Goal: Task Accomplishment & Management: Manage account settings

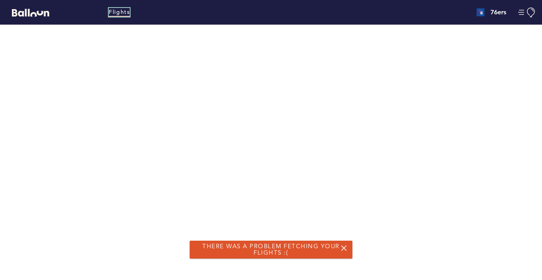
click at [121, 10] on link "Flights" at bounding box center [119, 12] width 21 height 9
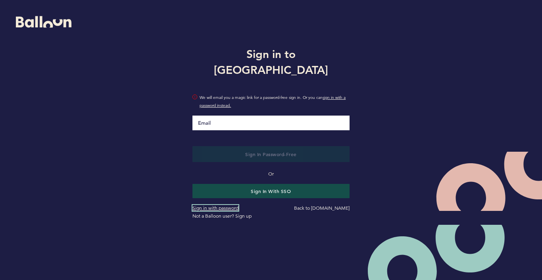
click at [220, 205] on link "Sign in with password" at bounding box center [215, 208] width 46 height 6
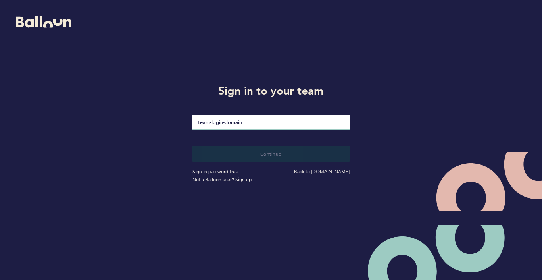
drag, startPoint x: 242, startPoint y: 122, endPoint x: 243, endPoint y: 129, distance: 6.8
click at [242, 123] on input "loginDomain" at bounding box center [270, 122] width 157 height 15
type input "76ers"
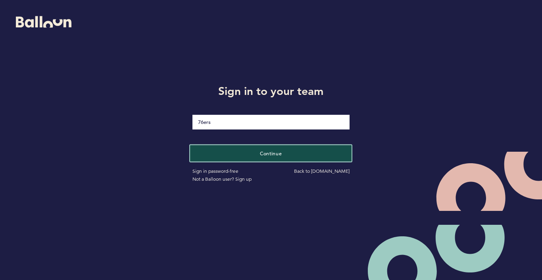
click at [231, 152] on button "Continue" at bounding box center [270, 153] width 161 height 16
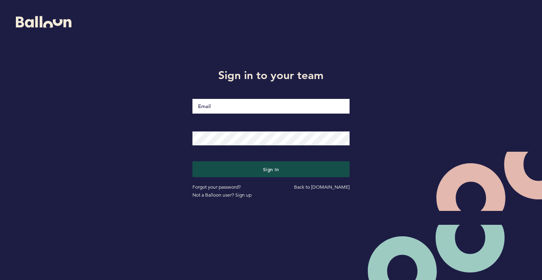
click at [234, 109] on input "Email" at bounding box center [270, 106] width 157 height 15
click at [203, 124] on div at bounding box center [270, 133] width 169 height 24
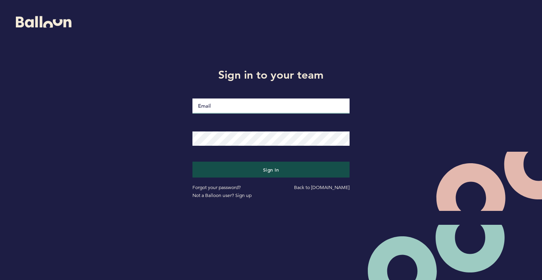
click at [257, 106] on input "Email" at bounding box center [270, 105] width 157 height 15
type input "[PERSON_NAME]"
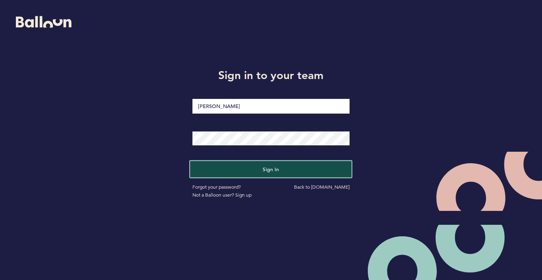
click at [257, 169] on button "Sign in" at bounding box center [270, 169] width 161 height 16
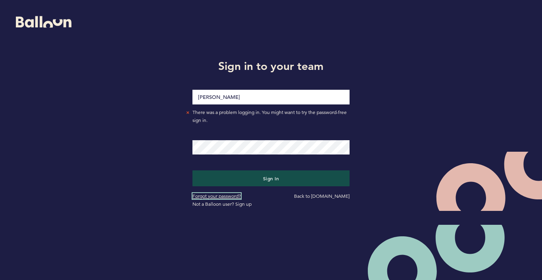
click at [234, 197] on link "Forgot your password?" at bounding box center [216, 196] width 48 height 6
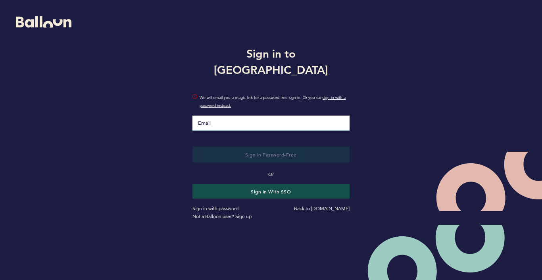
click at [263, 116] on input "Email" at bounding box center [270, 122] width 157 height 15
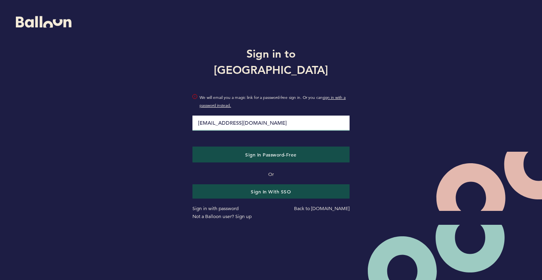
type input "[EMAIL_ADDRESS][DOMAIN_NAME]"
click at [192, 146] on button "Sign in Password-Free" at bounding box center [270, 154] width 157 height 16
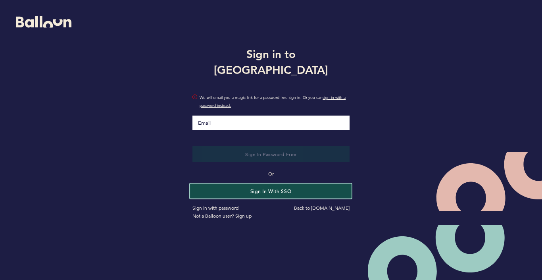
click at [255, 183] on button "Sign in with SSO" at bounding box center [270, 190] width 161 height 15
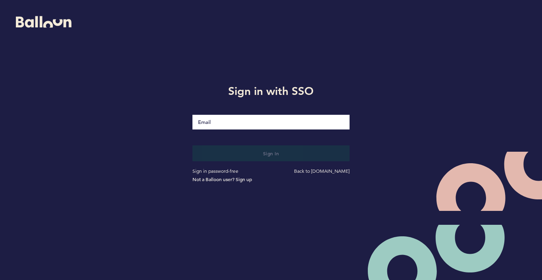
click at [248, 120] on input "Email" at bounding box center [270, 122] width 157 height 15
click at [221, 121] on input "Email" at bounding box center [270, 122] width 157 height 15
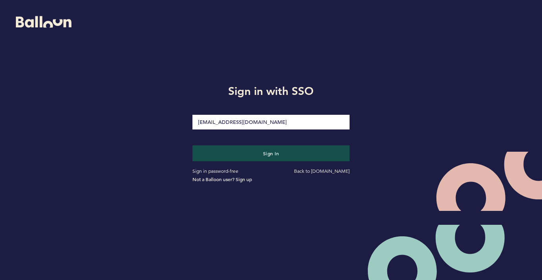
type input "[EMAIL_ADDRESS][DOMAIN_NAME]"
click at [192, 145] on button "Sign in" at bounding box center [270, 153] width 157 height 16
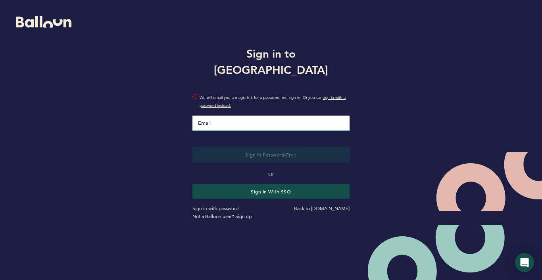
click at [271, 118] on input "Email" at bounding box center [270, 122] width 157 height 15
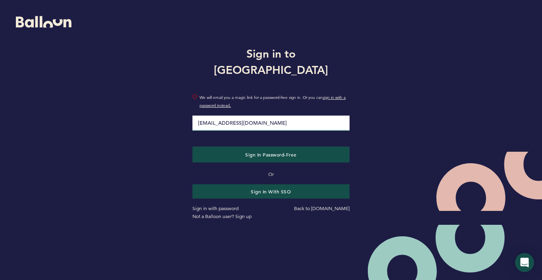
type input "arianaandonian@76ers.com"
click at [192, 146] on button "Sign in Password-Free" at bounding box center [270, 154] width 157 height 16
